Goal: Transaction & Acquisition: Purchase product/service

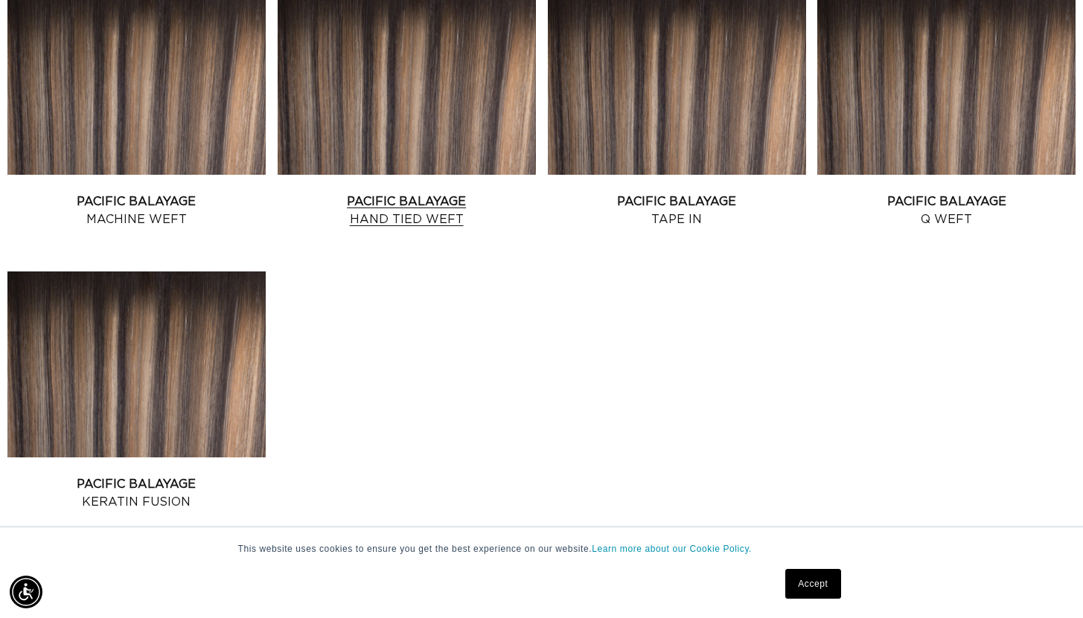
scroll to position [434, 0]
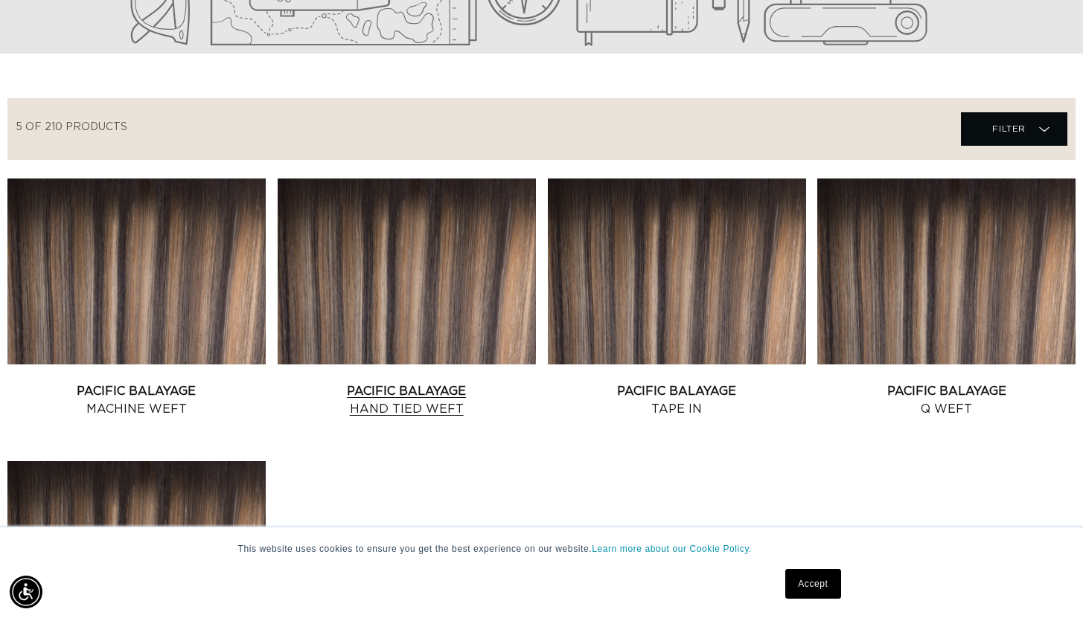
click at [429, 383] on link "Pacific Balayage Hand Tied Weft" at bounding box center [407, 401] width 258 height 36
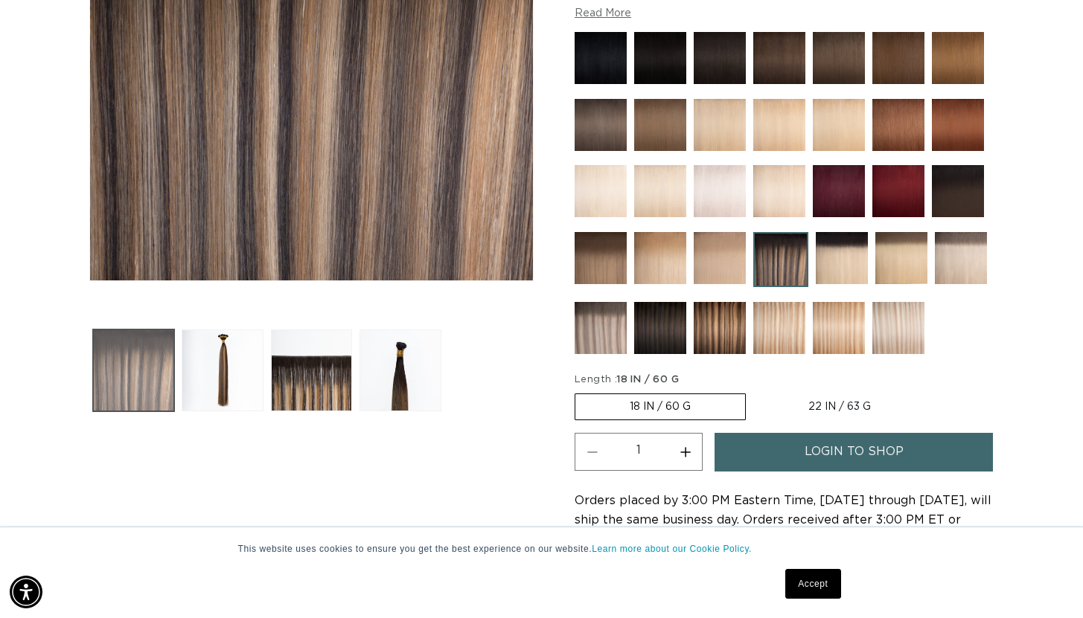
scroll to position [0, 1954]
click at [141, 371] on button "Load image 1 in gallery view" at bounding box center [133, 370] width 81 height 81
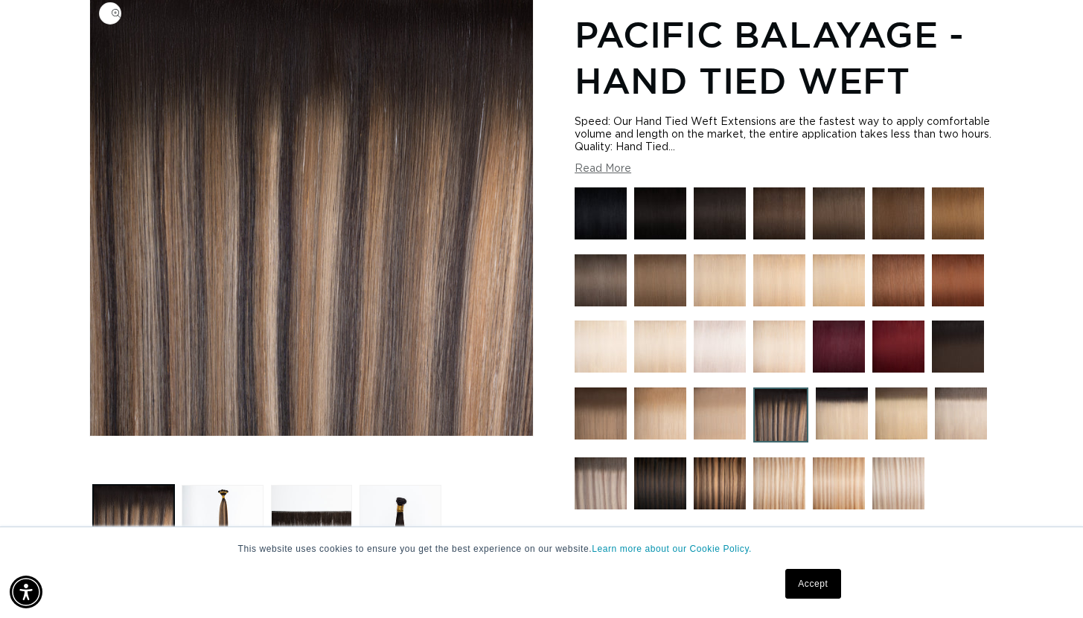
scroll to position [205, 0]
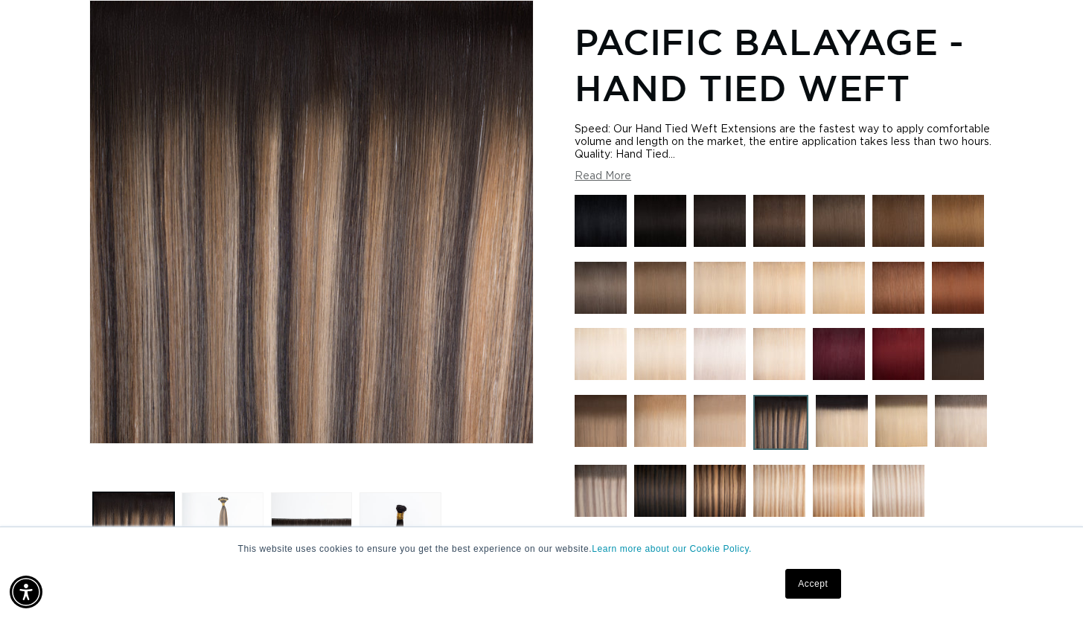
click at [225, 512] on button "Load image 2 in gallery view" at bounding box center [222, 533] width 81 height 81
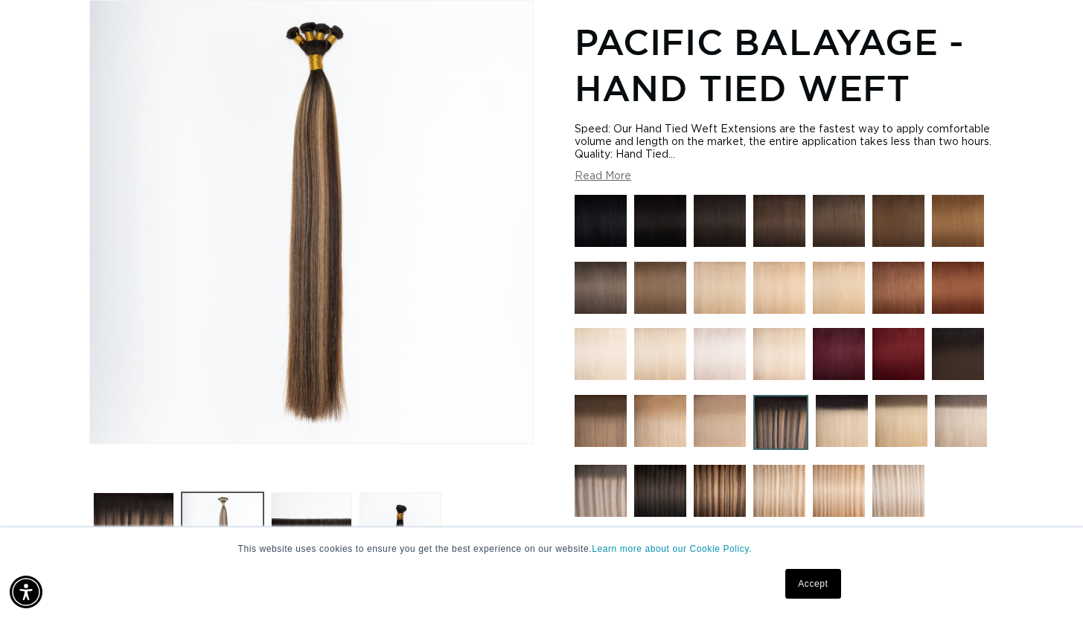
scroll to position [0, 0]
click at [305, 505] on button "Load image 3 in gallery view" at bounding box center [311, 533] width 81 height 81
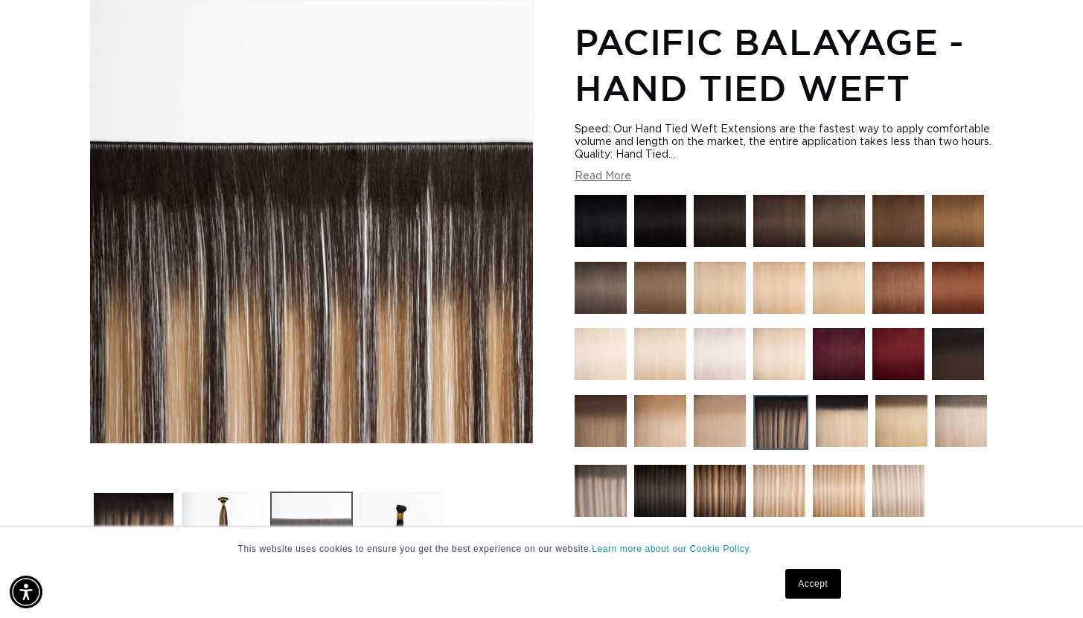
scroll to position [0, 977]
click at [387, 501] on button "Load image 4 in gallery view" at bounding box center [399, 533] width 81 height 81
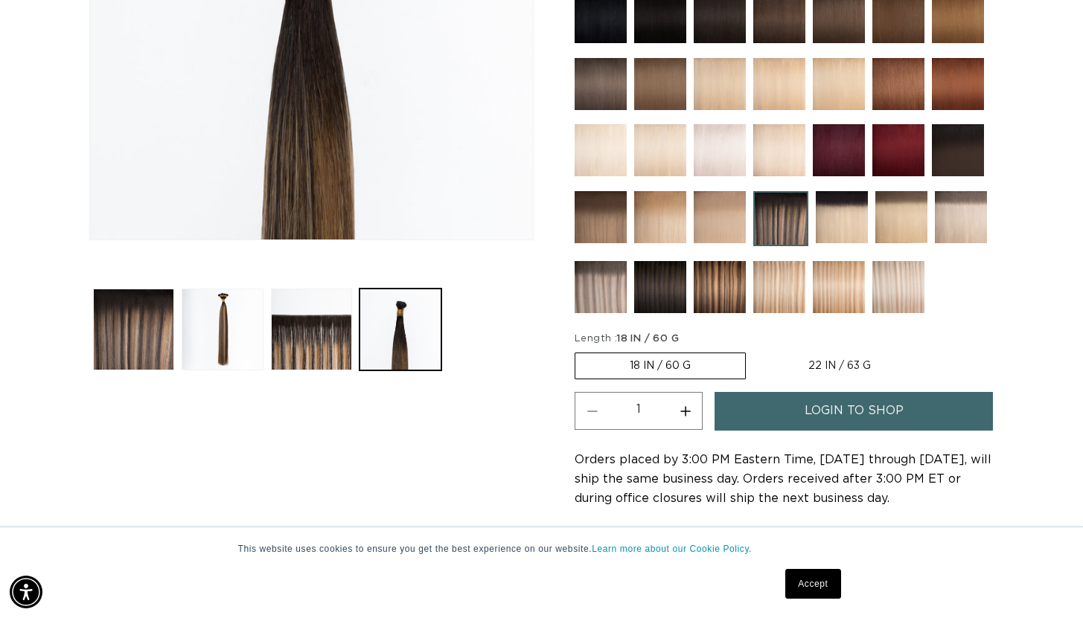
scroll to position [406, 0]
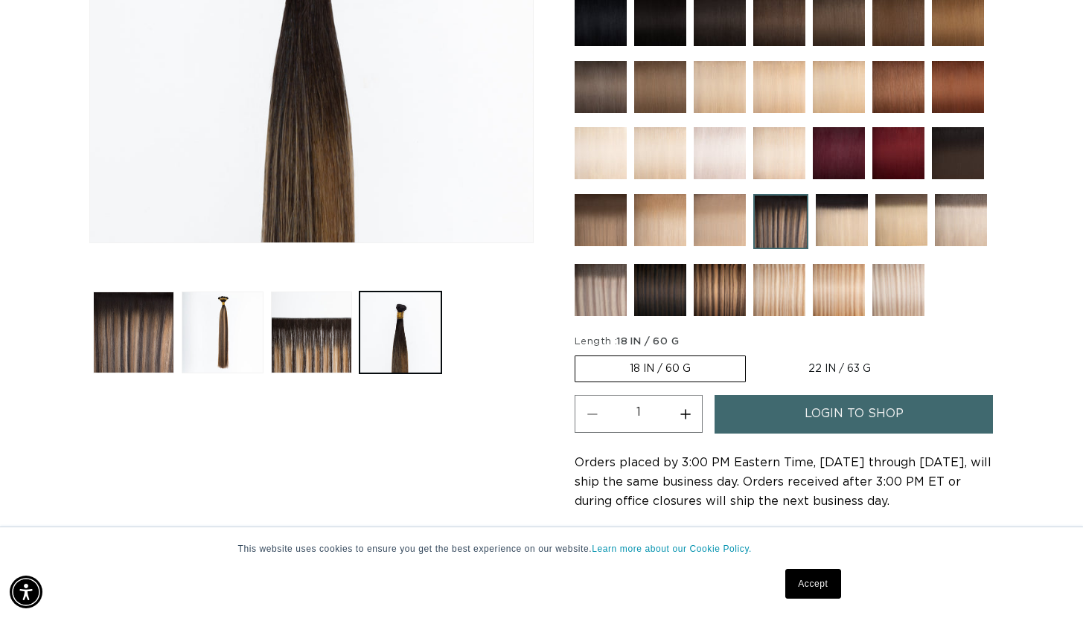
click at [788, 229] on img at bounding box center [780, 221] width 55 height 55
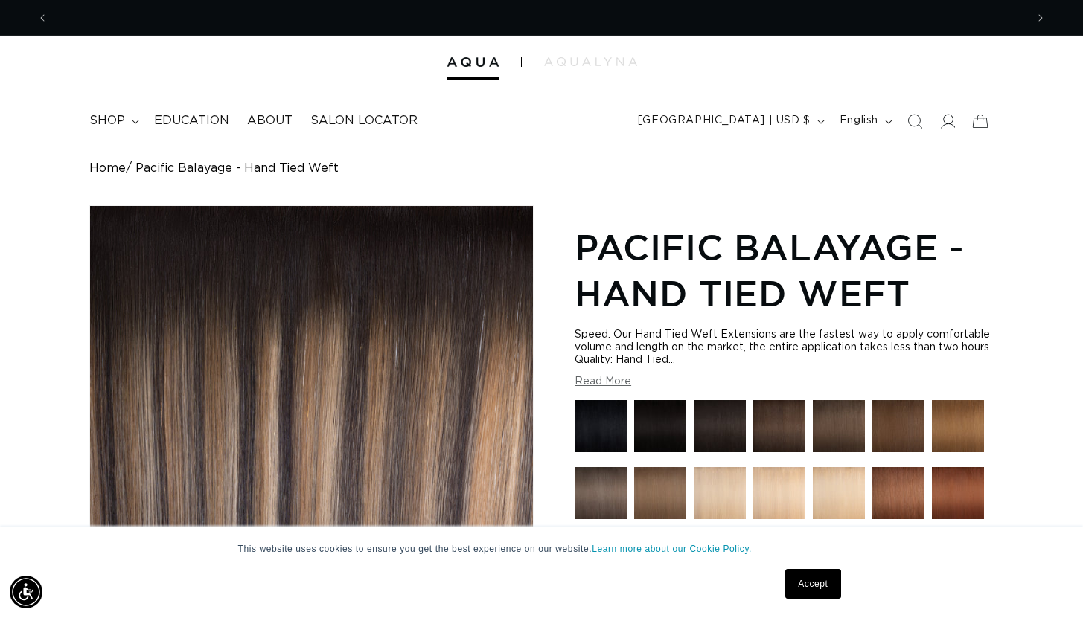
scroll to position [0, 977]
click at [30, 112] on header "FEATURED Last Chance SHOP BY SYSTEM Q Weft Hand Tied Weft Machine Weft Tape In …" at bounding box center [541, 116] width 1083 height 72
